Goal: Navigation & Orientation: Find specific page/section

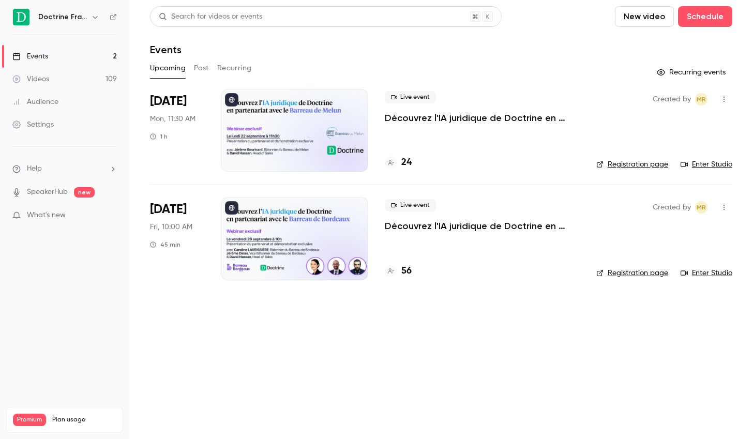
click at [94, 14] on icon "button" at bounding box center [95, 17] width 8 height 8
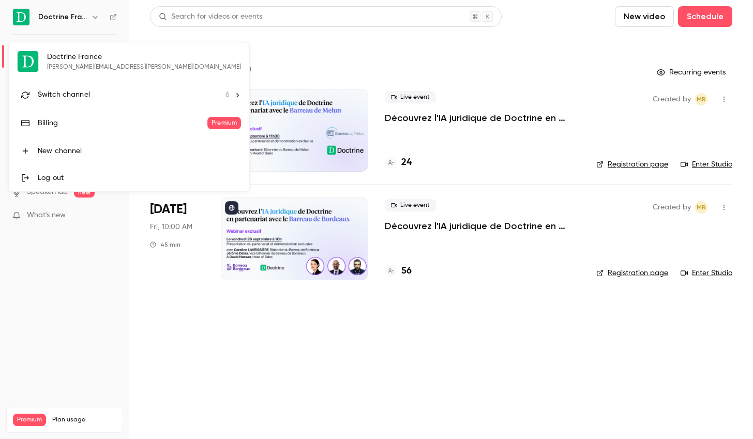
click at [83, 97] on span "Switch channel" at bounding box center [64, 94] width 52 height 11
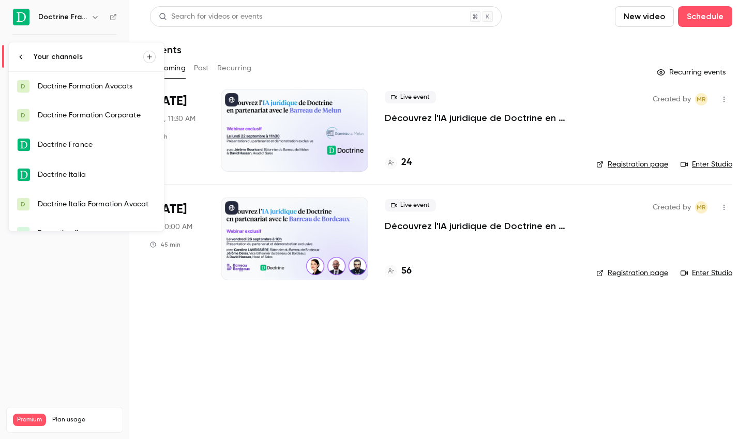
click at [117, 93] on link "D Doctrine Formation Avocats" at bounding box center [86, 86] width 155 height 29
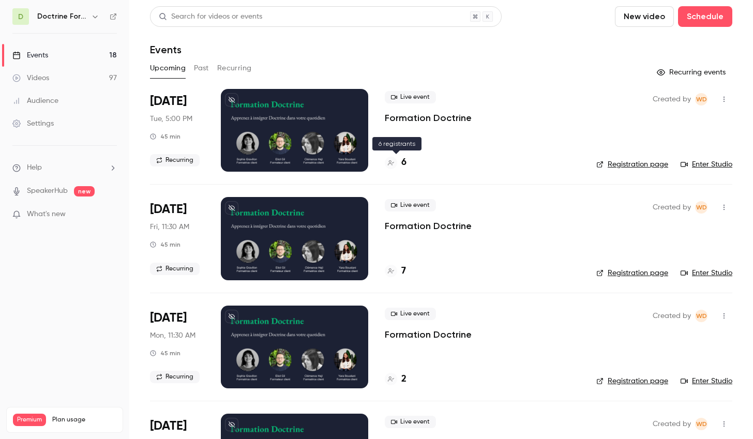
click at [402, 168] on h4 "6" at bounding box center [403, 163] width 5 height 14
